Goal: Check status: Check status

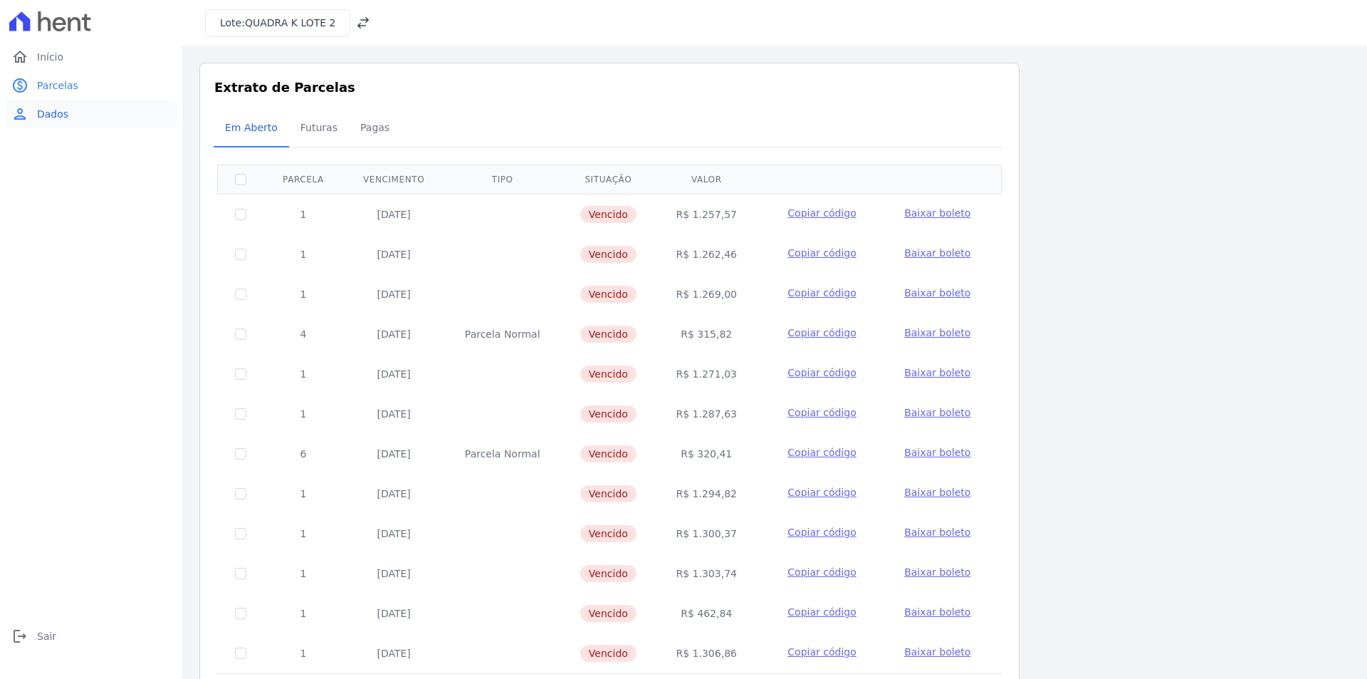
scroll to position [58, 0]
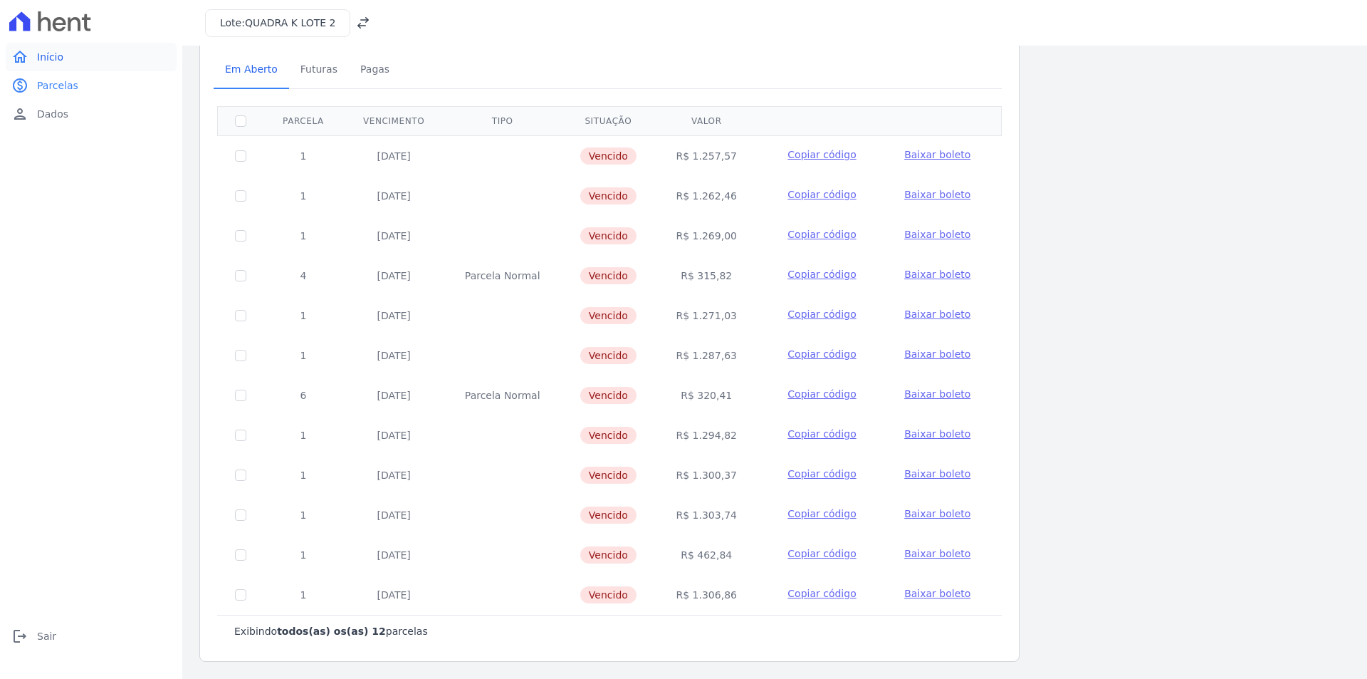
click at [58, 61] on span "Início" at bounding box center [50, 57] width 26 height 14
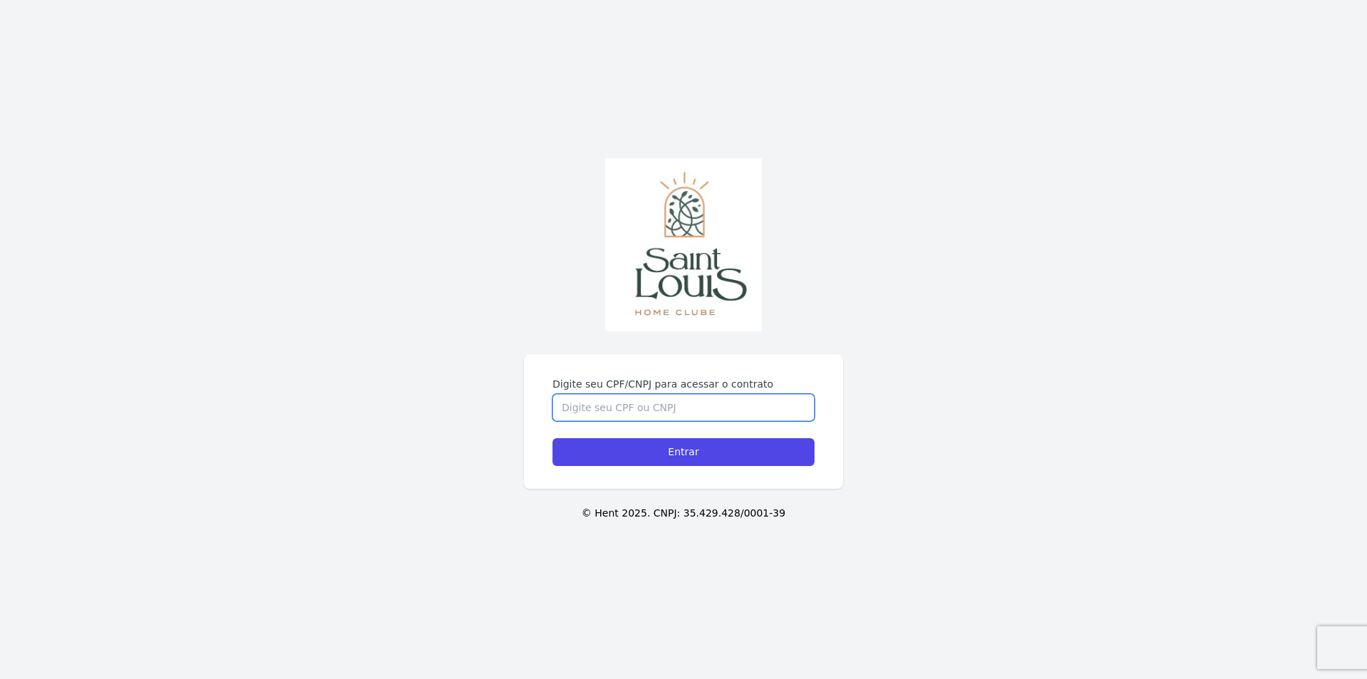
click at [633, 404] on input "Digite seu CPF/CNPJ para acessar o contrato" at bounding box center [684, 407] width 262 height 27
type input "02801234001"
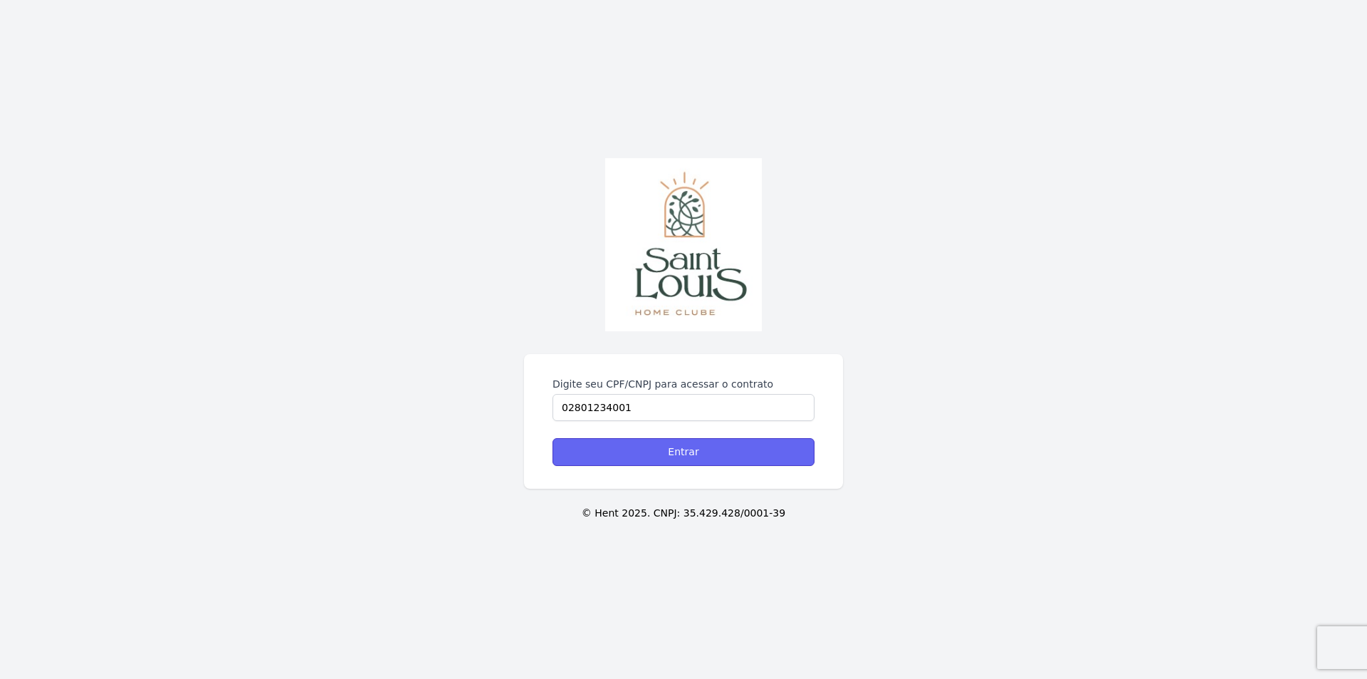
click at [684, 449] on input "Entrar" at bounding box center [684, 452] width 262 height 28
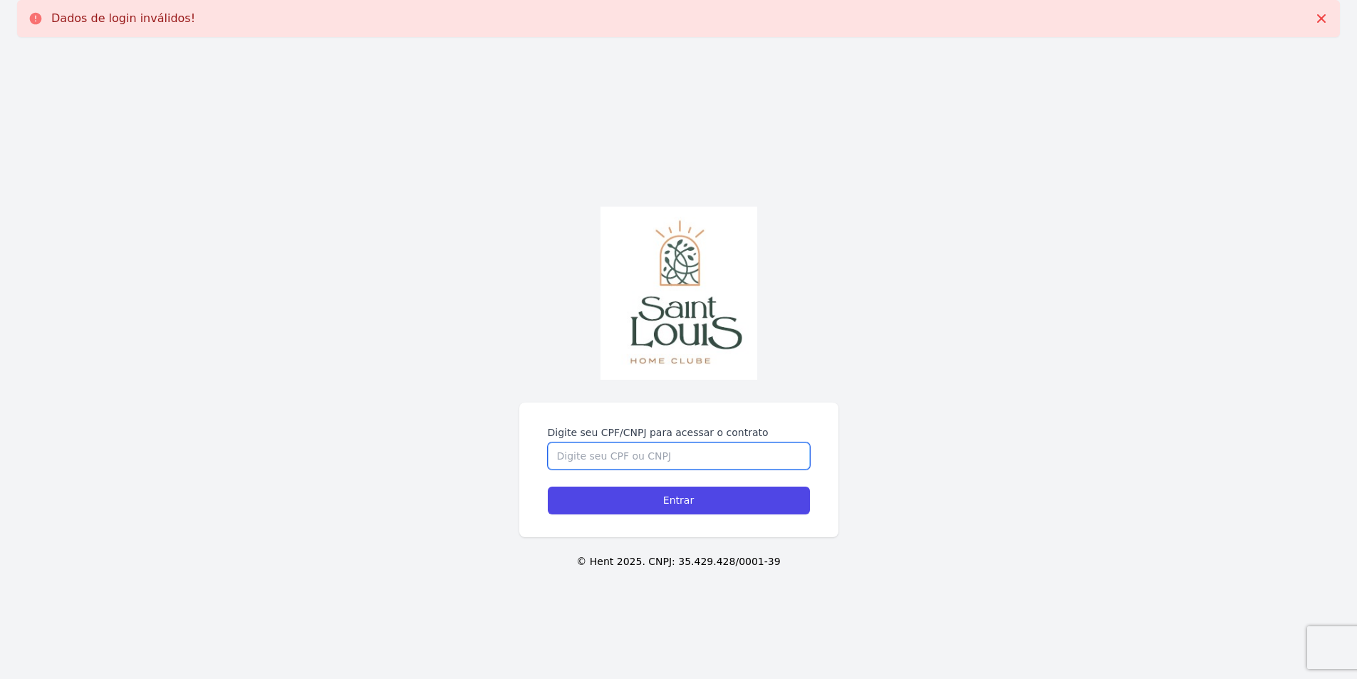
click at [620, 464] on input "Digite seu CPF/CNPJ para acessar o contrato" at bounding box center [679, 455] width 262 height 27
type input "02801234001"
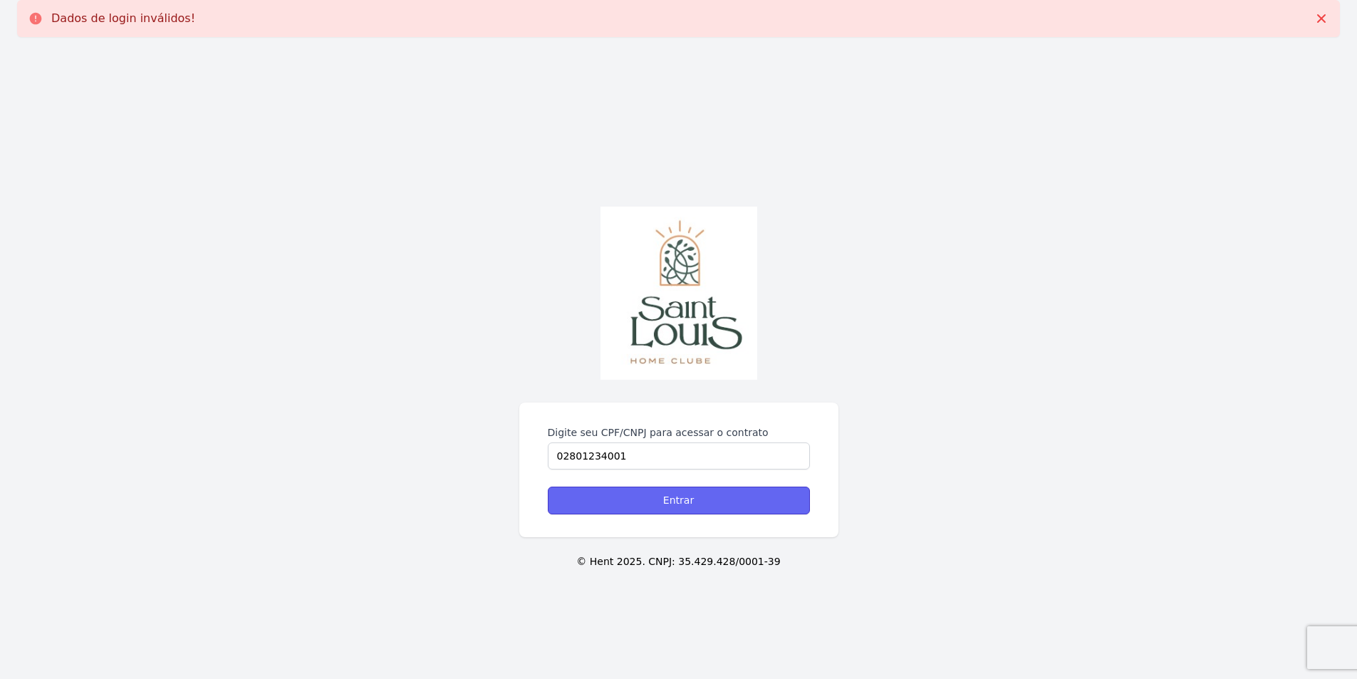
click at [662, 494] on input "Entrar" at bounding box center [679, 500] width 262 height 28
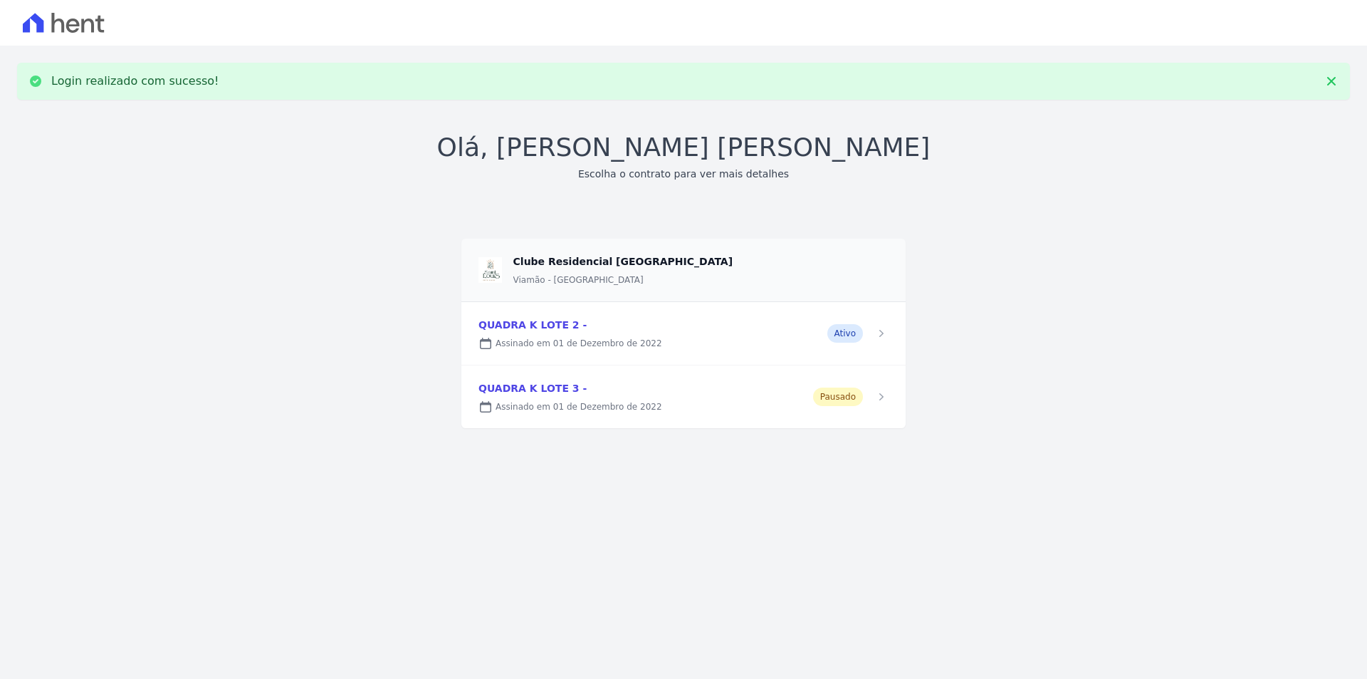
click at [525, 330] on link at bounding box center [683, 333] width 444 height 63
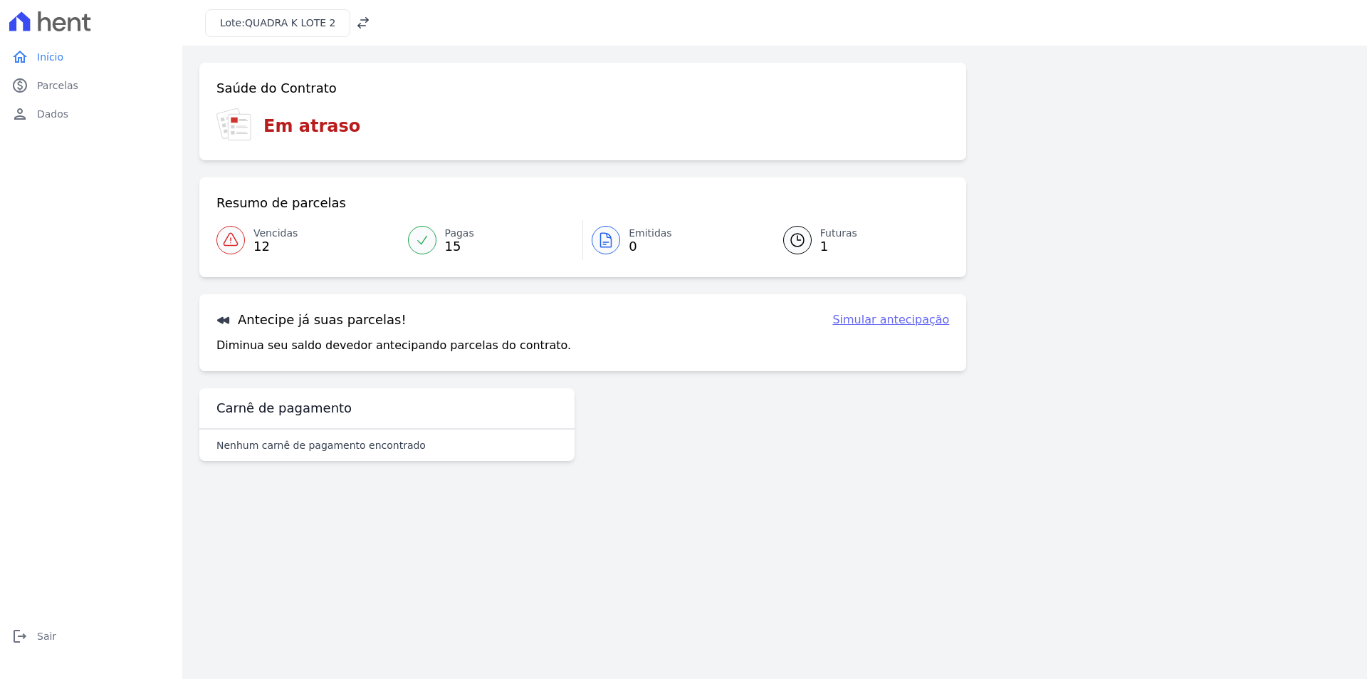
click at [254, 241] on span "12" at bounding box center [276, 246] width 44 height 11
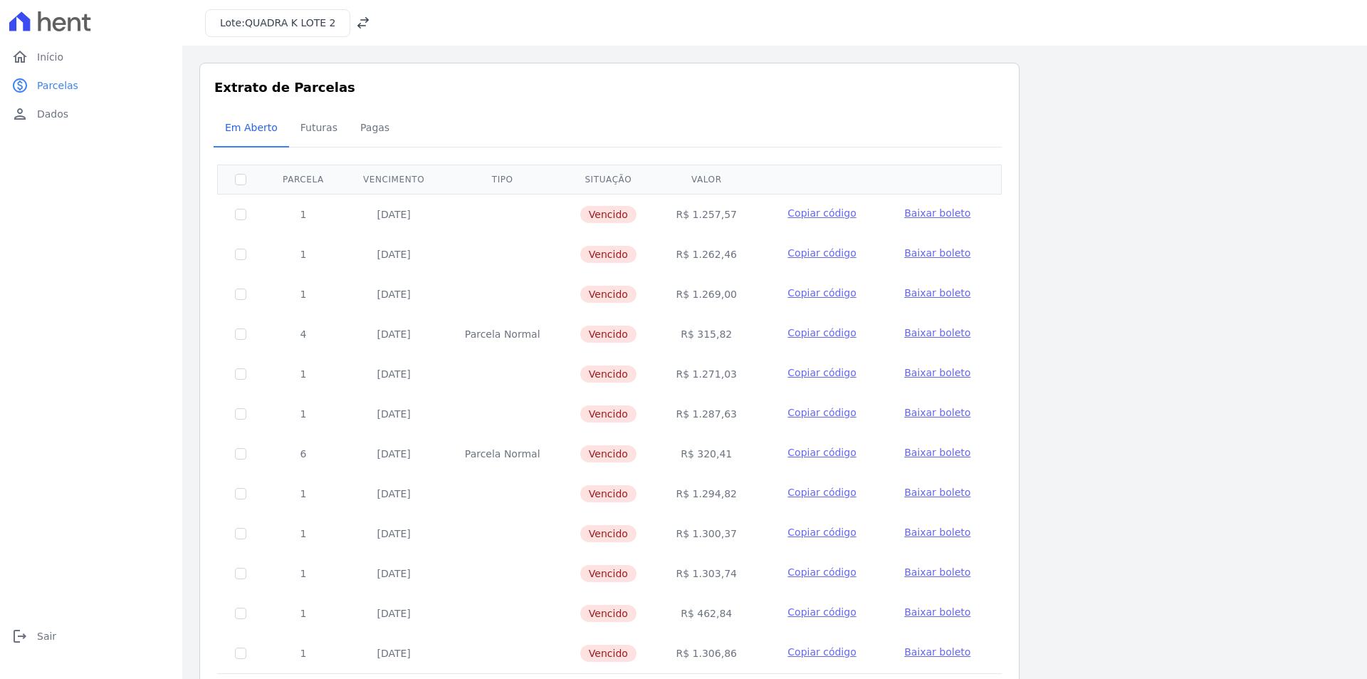
scroll to position [58, 0]
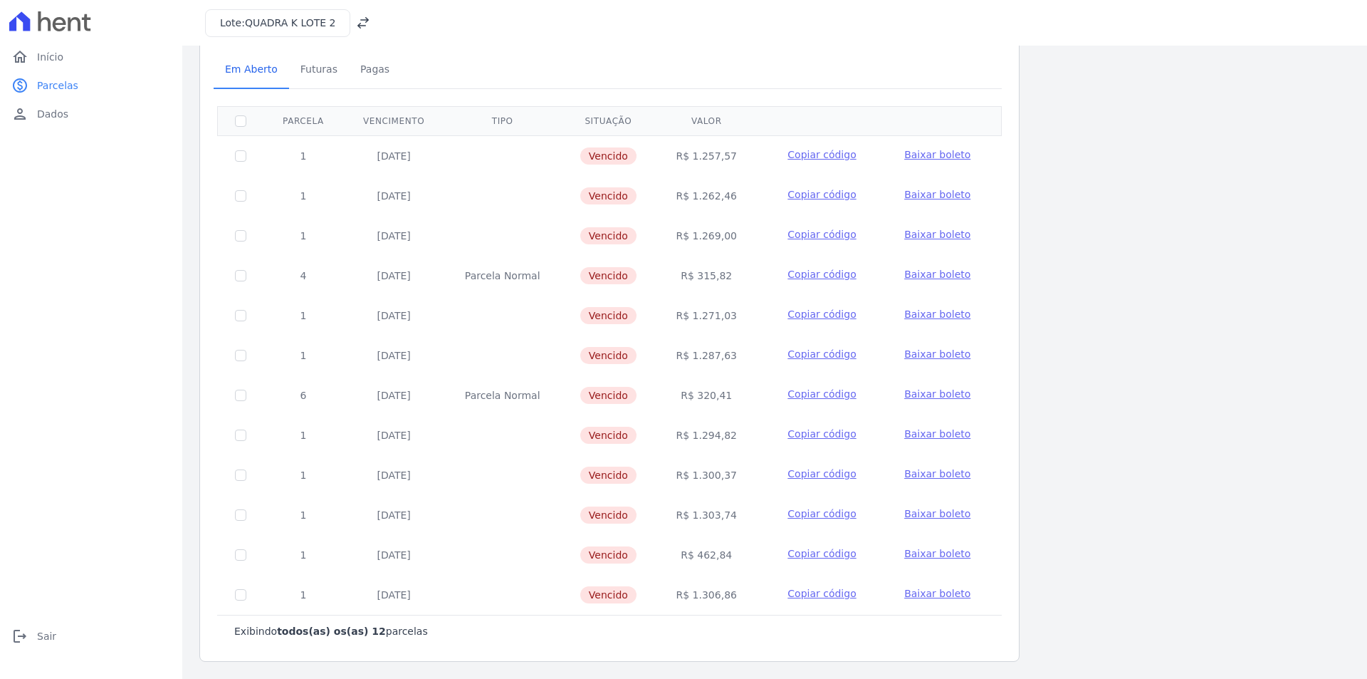
drag, startPoint x: 617, startPoint y: 516, endPoint x: 587, endPoint y: 518, distance: 29.9
click at [587, 518] on span "Vencido" at bounding box center [608, 514] width 56 height 17
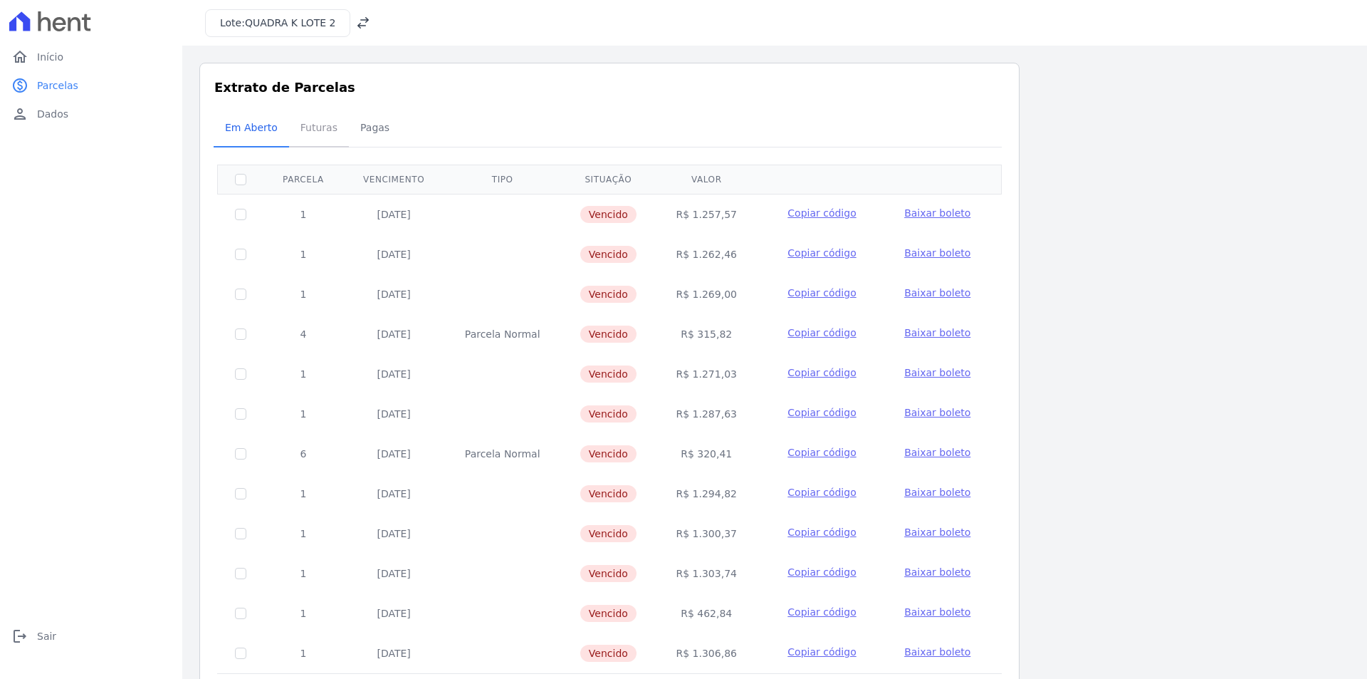
click at [323, 125] on span "Futuras" at bounding box center [319, 127] width 54 height 28
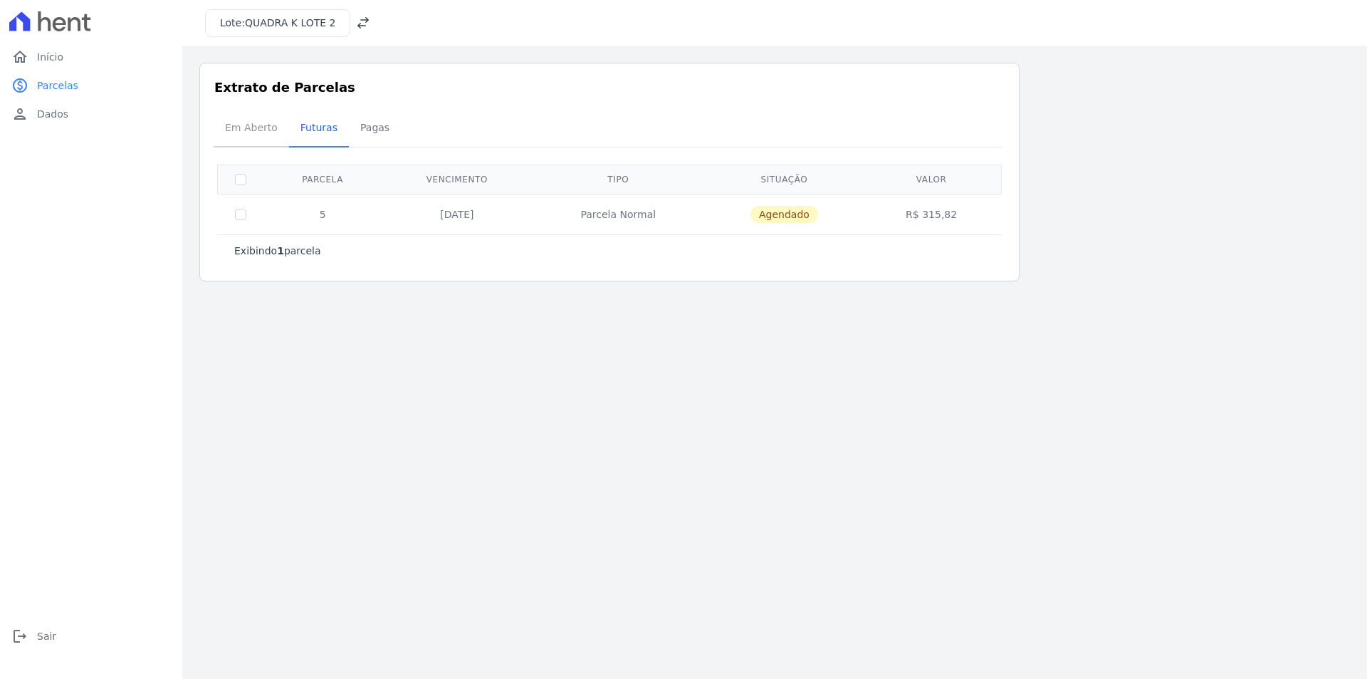
click at [248, 131] on span "Em Aberto" at bounding box center [251, 127] width 70 height 28
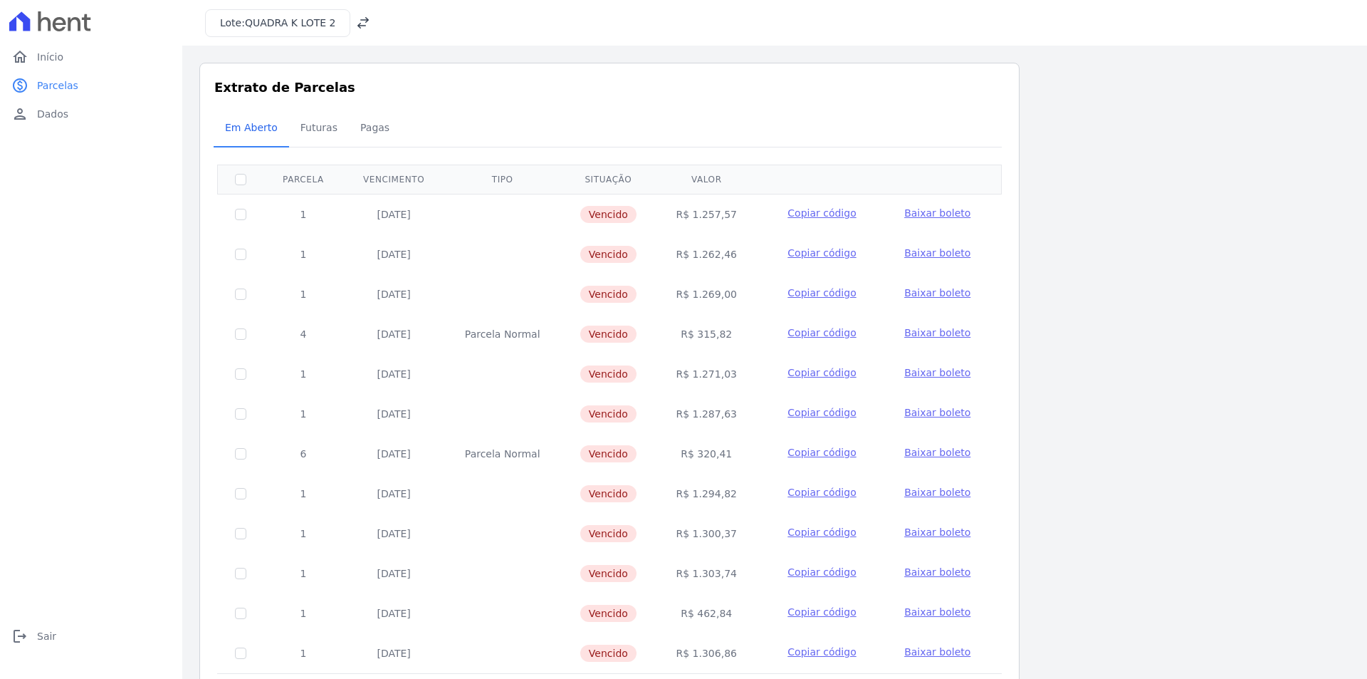
scroll to position [58, 0]
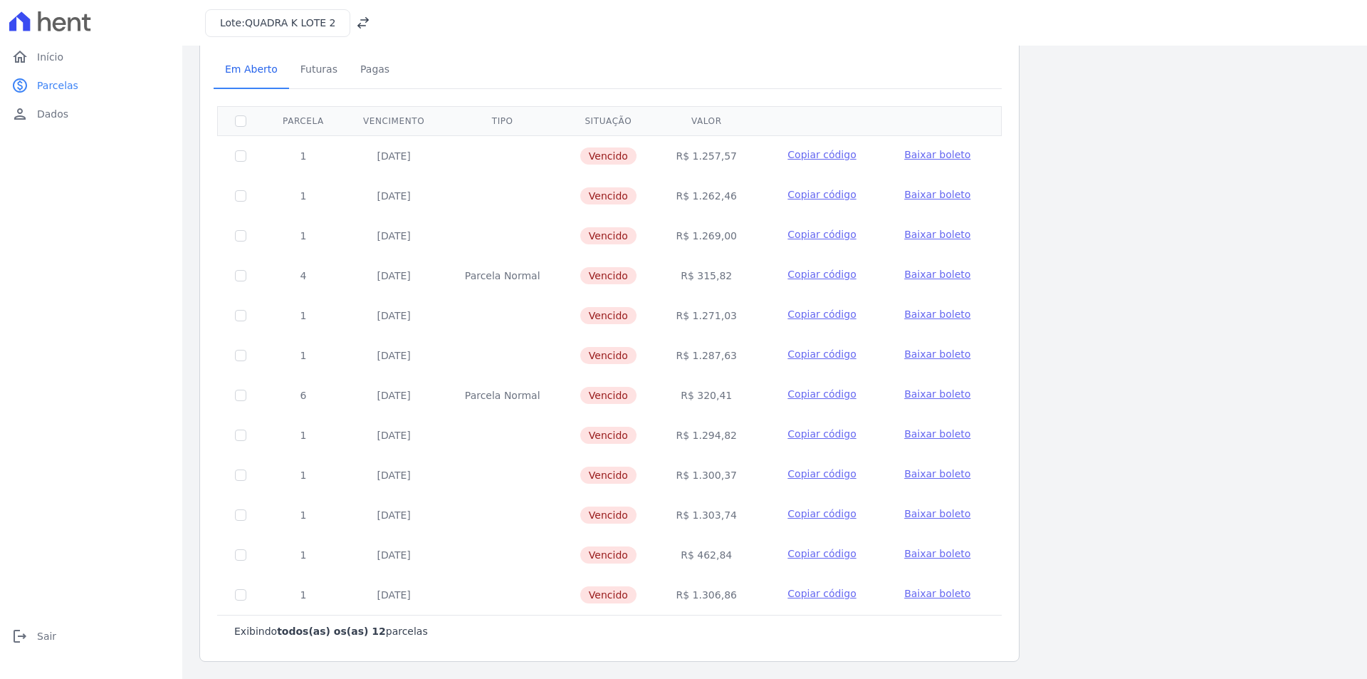
drag, startPoint x: 418, startPoint y: 592, endPoint x: 394, endPoint y: 594, distance: 24.3
click at [394, 594] on td "[DATE]" at bounding box center [393, 595] width 101 height 40
click at [369, 66] on span "Pagas" at bounding box center [375, 69] width 46 height 28
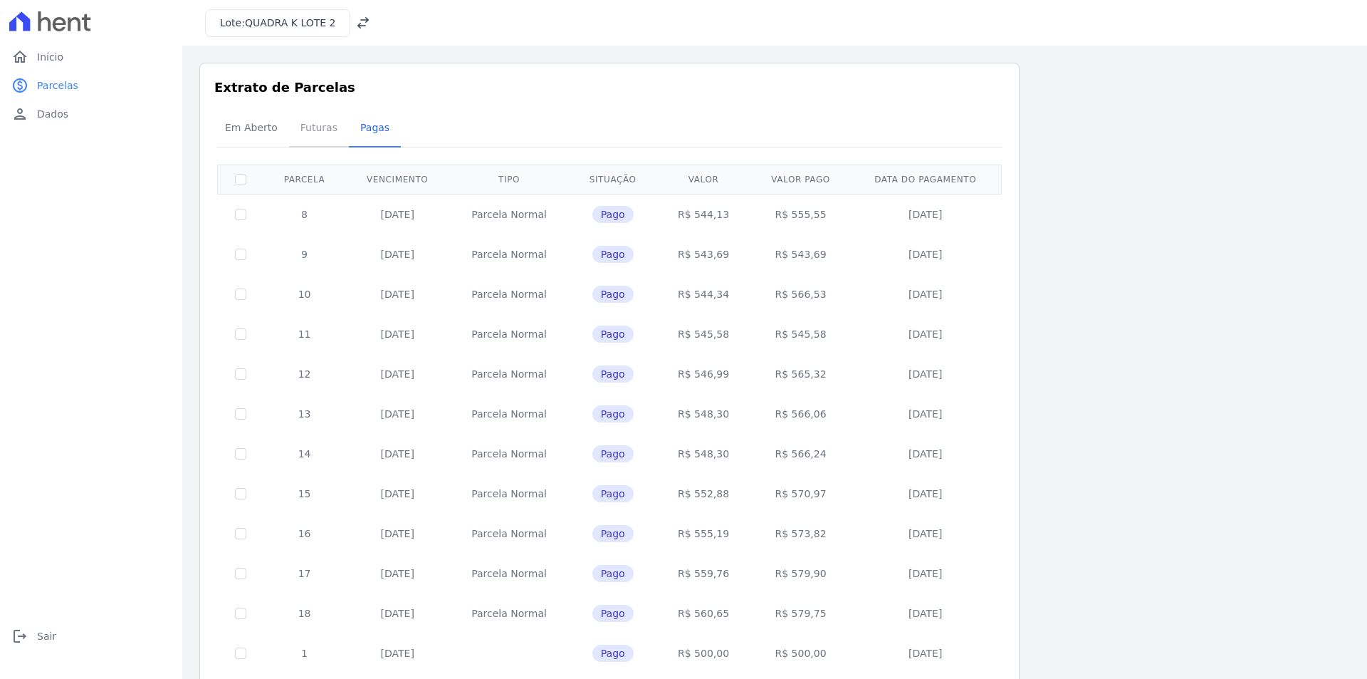
click at [319, 125] on span "Futuras" at bounding box center [319, 127] width 54 height 28
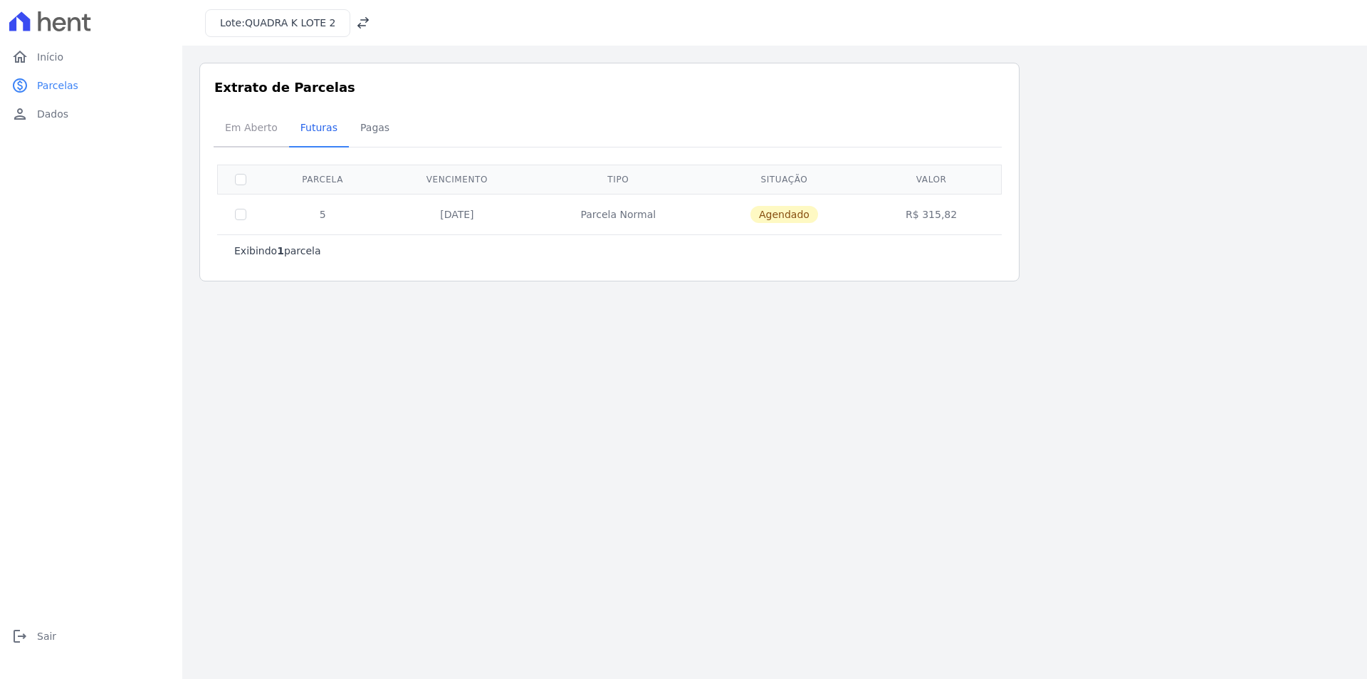
click at [257, 126] on span "Em Aberto" at bounding box center [251, 127] width 70 height 28
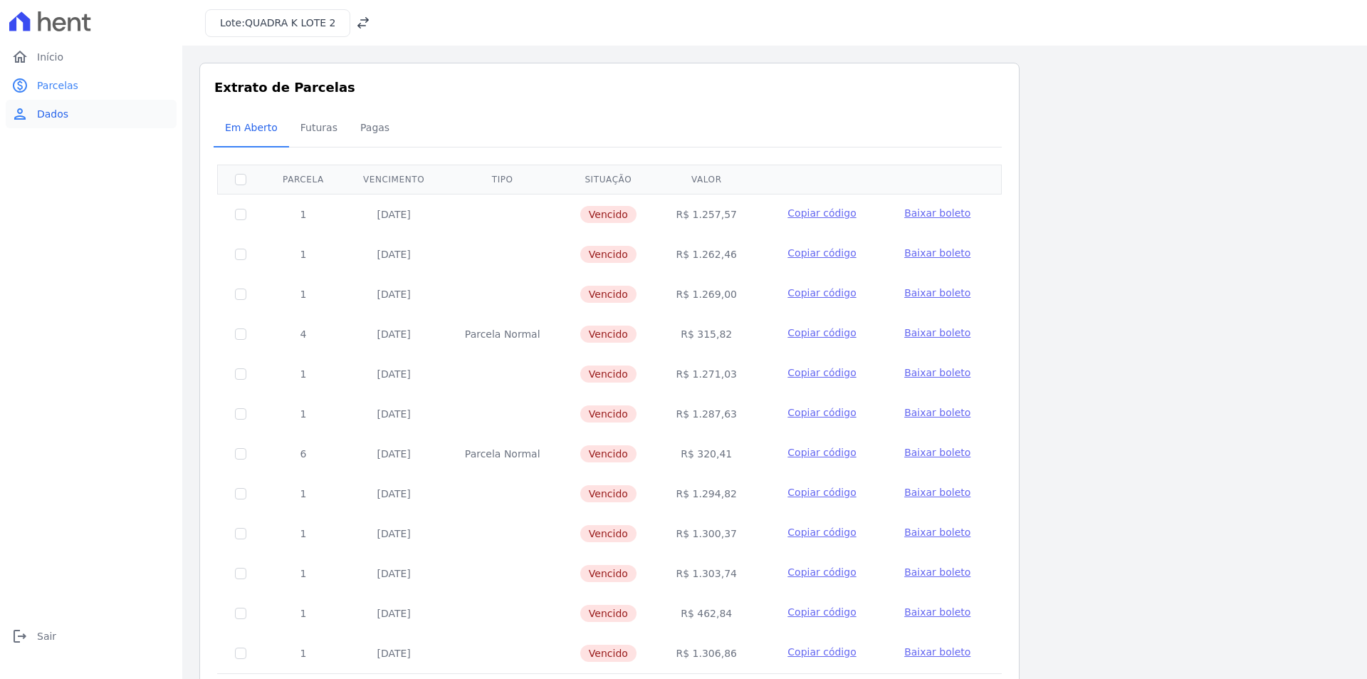
click at [45, 108] on span "Dados" at bounding box center [52, 114] width 31 height 14
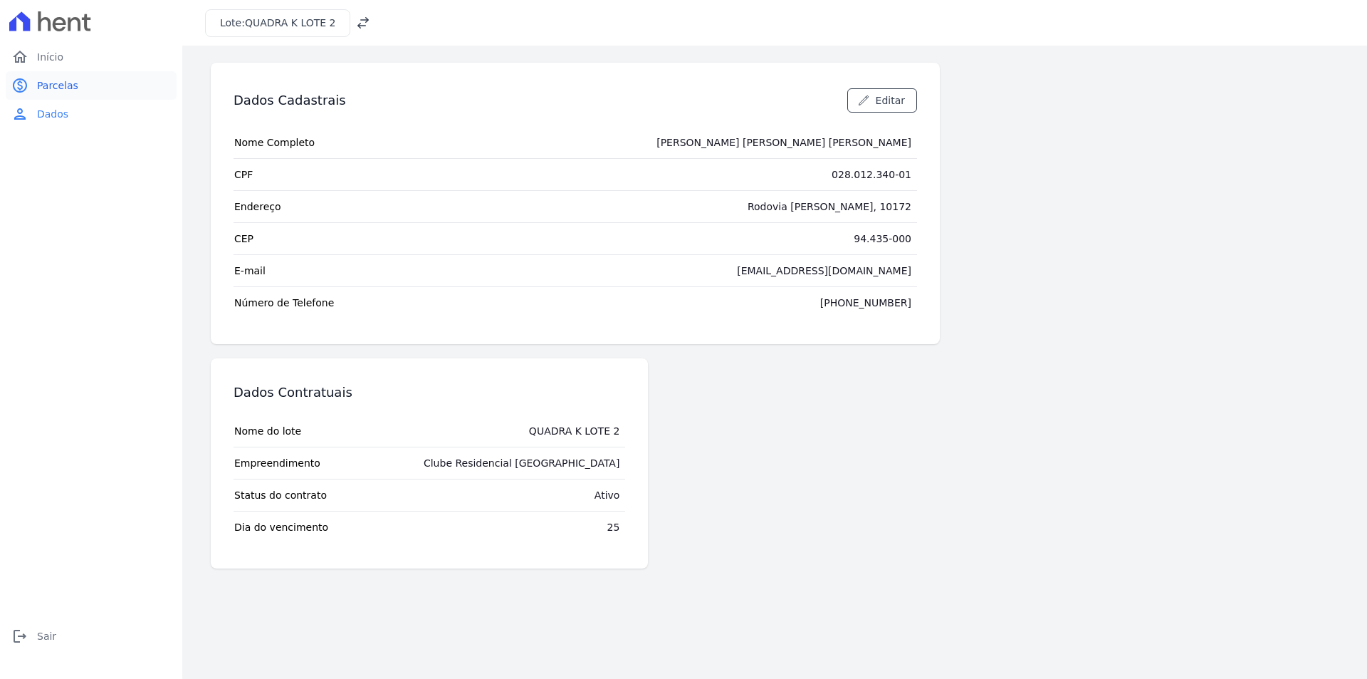
click at [58, 84] on span "Parcelas" at bounding box center [57, 85] width 41 height 14
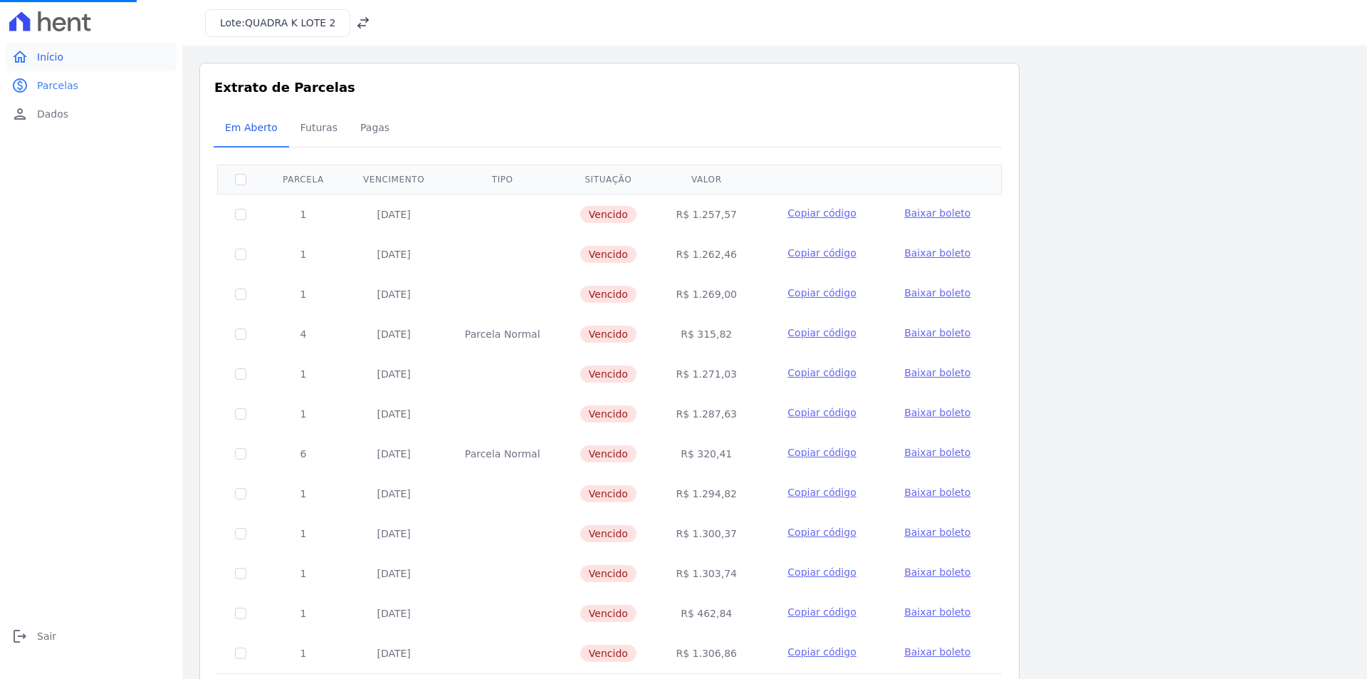
click at [57, 66] on link "home Início" at bounding box center [91, 57] width 171 height 28
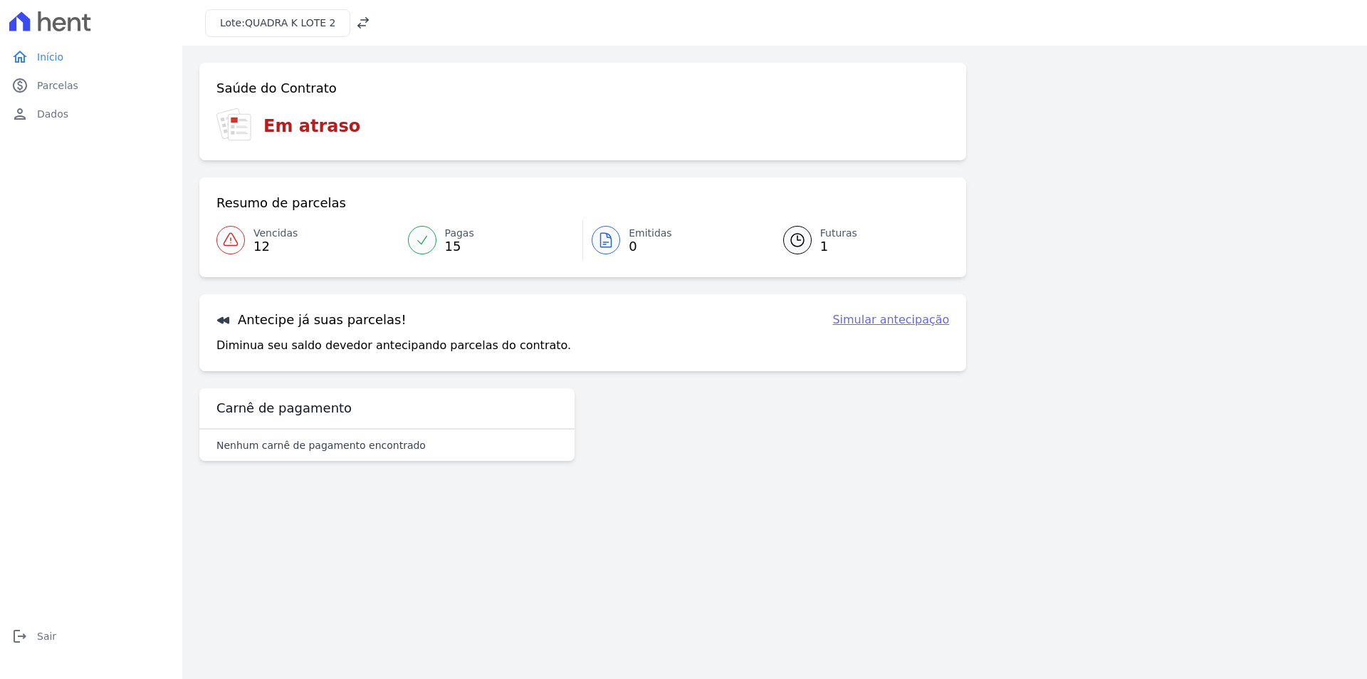
click at [813, 241] on link "Futuras 1" at bounding box center [858, 240] width 184 height 40
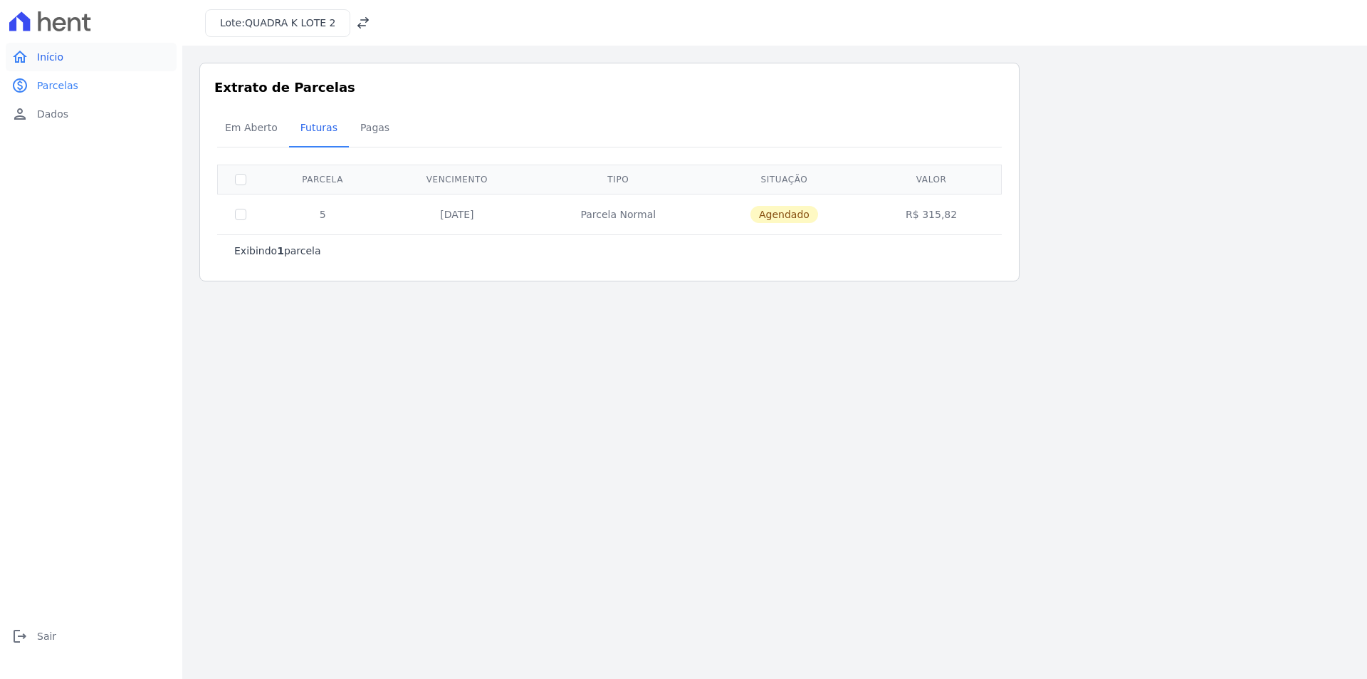
click at [48, 56] on span "Início" at bounding box center [50, 57] width 26 height 14
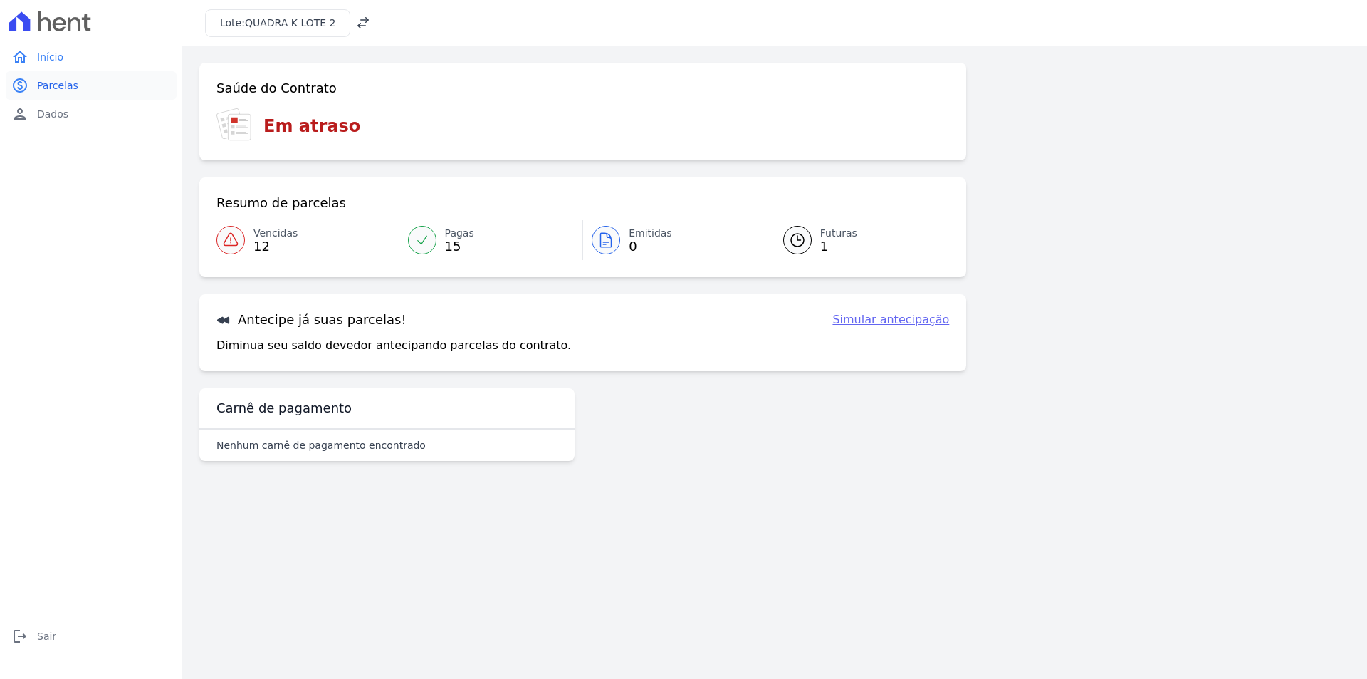
click at [69, 86] on span "Parcelas" at bounding box center [57, 85] width 41 height 14
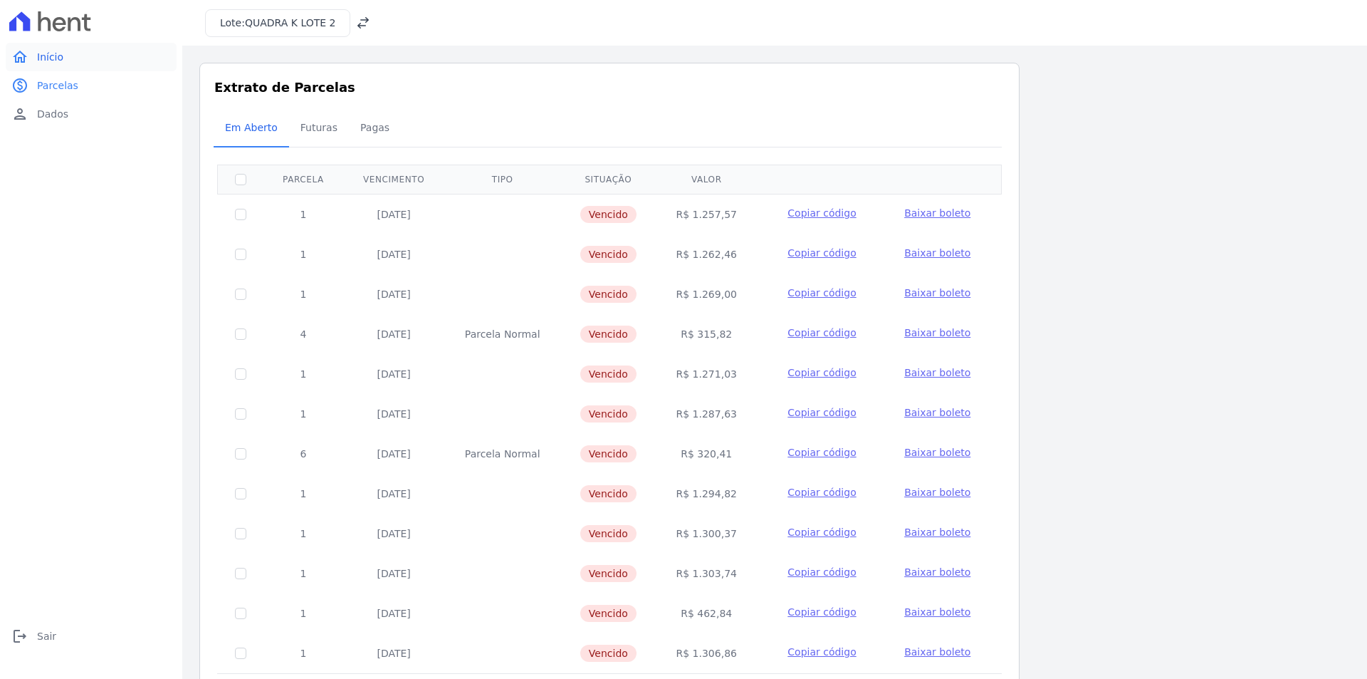
click at [53, 59] on span "Início" at bounding box center [50, 57] width 26 height 14
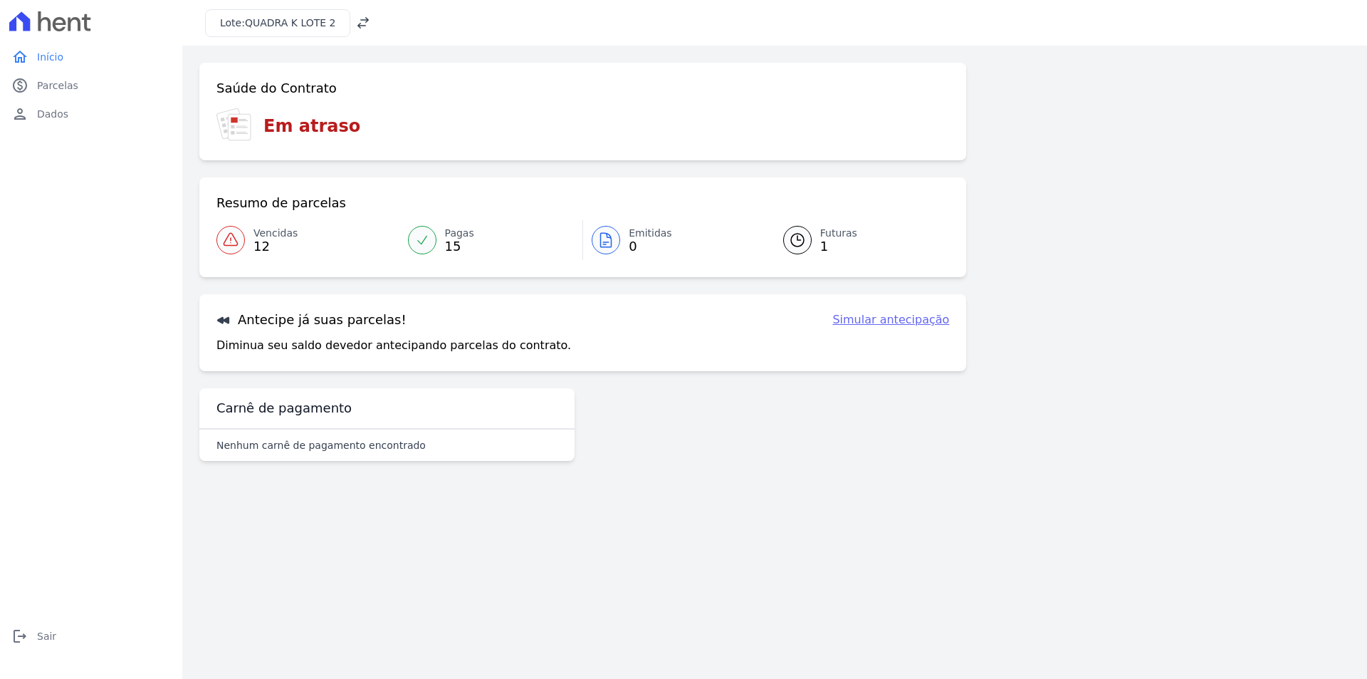
click at [261, 247] on span "12" at bounding box center [276, 246] width 44 height 11
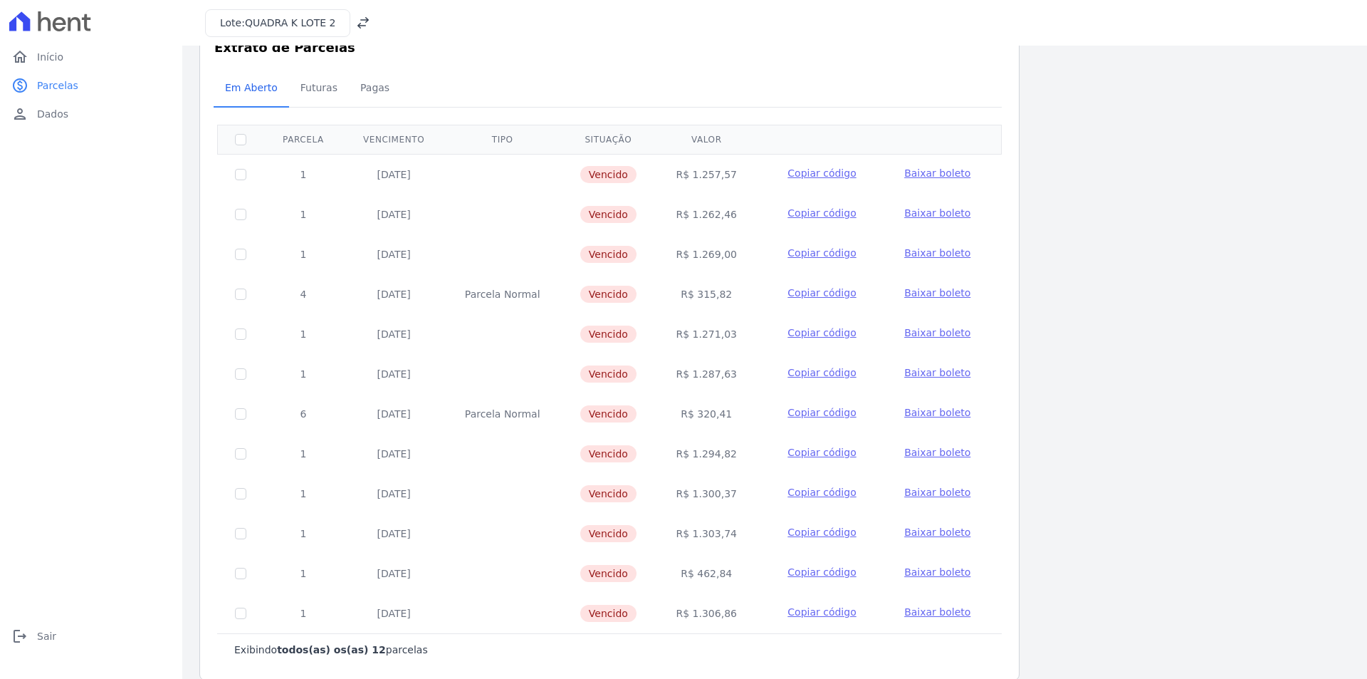
scroll to position [58, 0]
